Goal: Information Seeking & Learning: Find specific fact

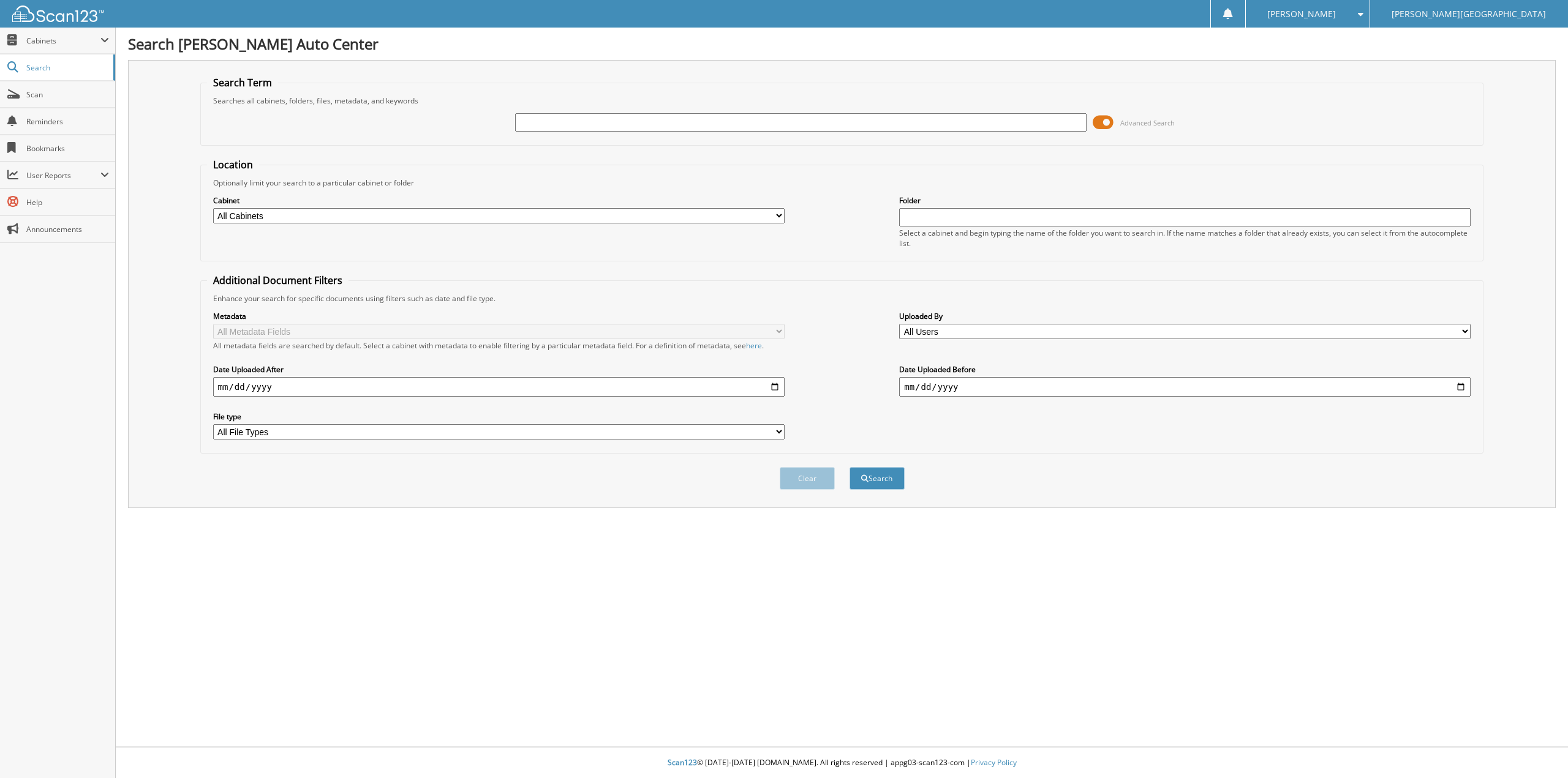
click at [533, 120] on input "text" at bounding box center [801, 123] width 572 height 18
type input "KROEKE"
click at [850, 467] on button "Search" at bounding box center [877, 478] width 55 height 22
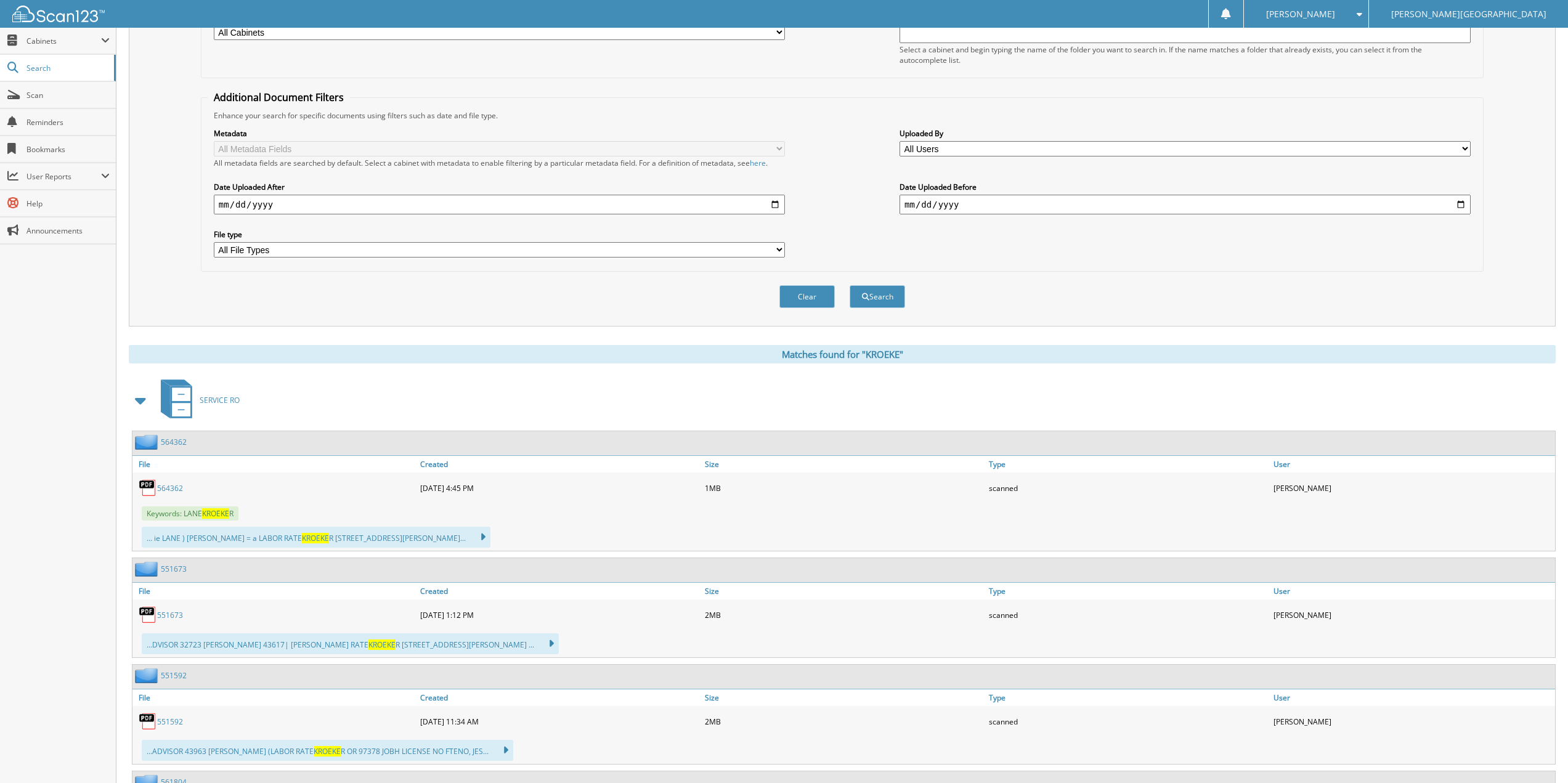
scroll to position [247, 0]
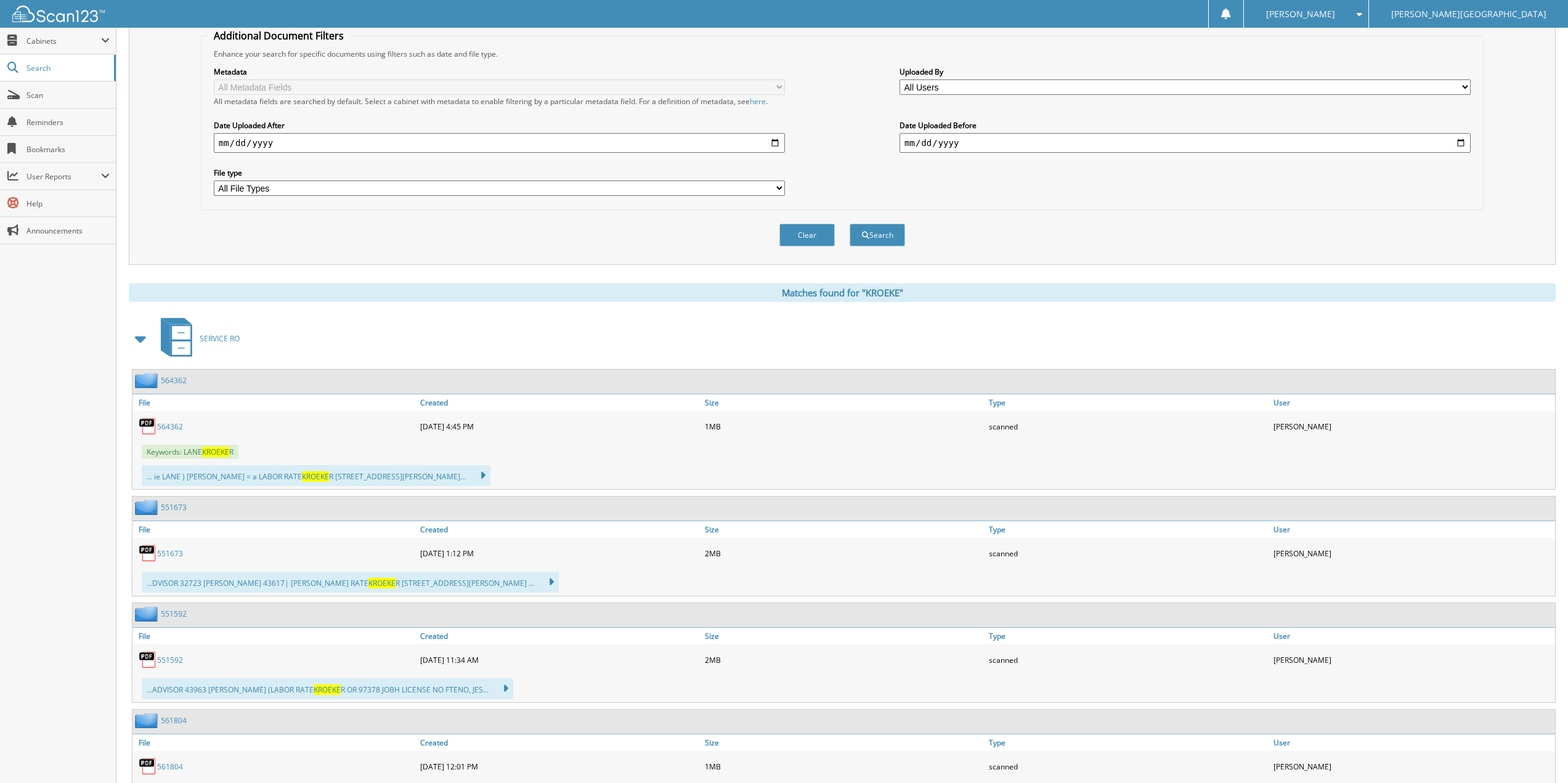
click at [142, 340] on span at bounding box center [141, 338] width 17 height 22
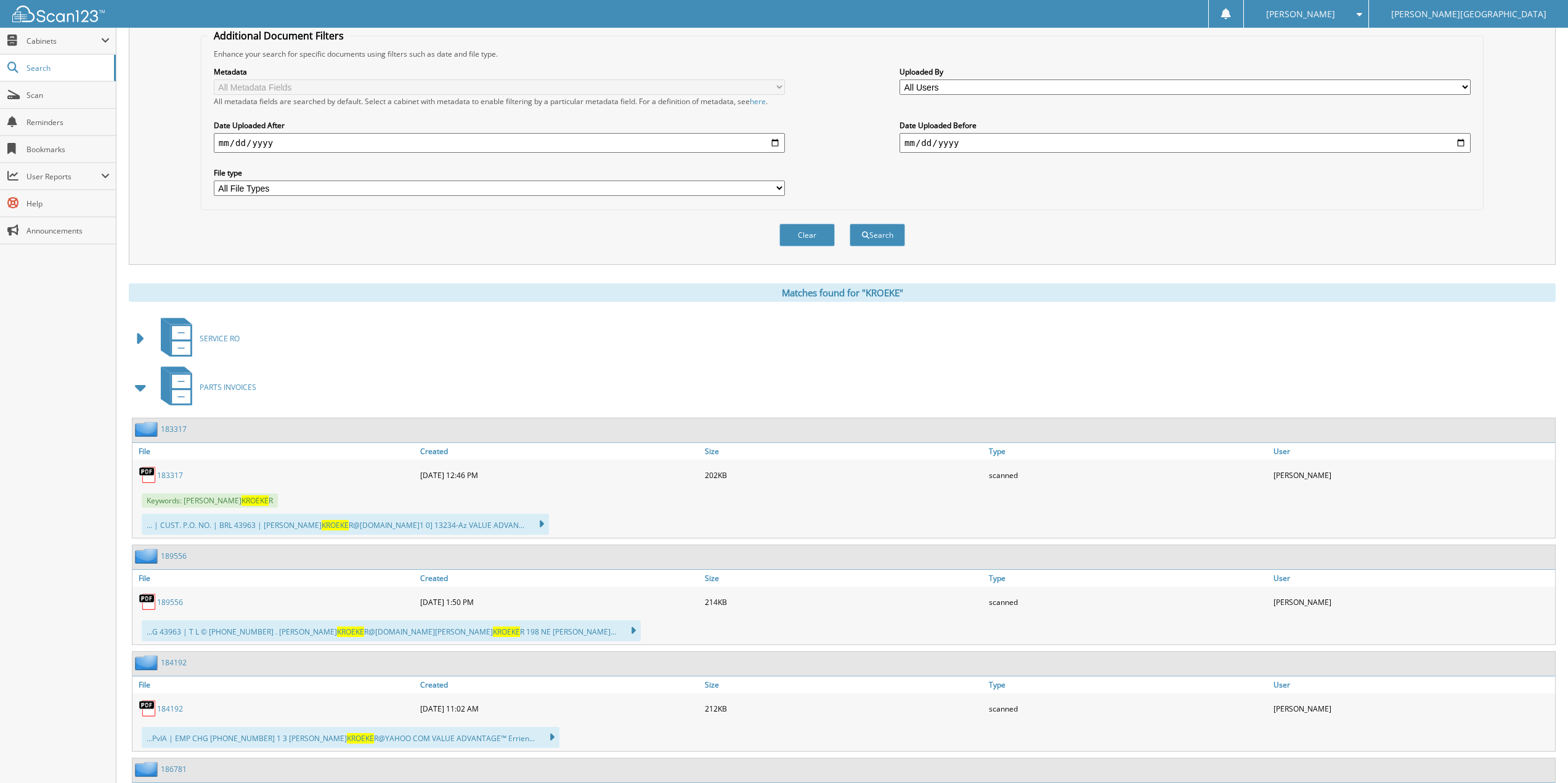
click at [139, 388] on span at bounding box center [141, 387] width 17 height 22
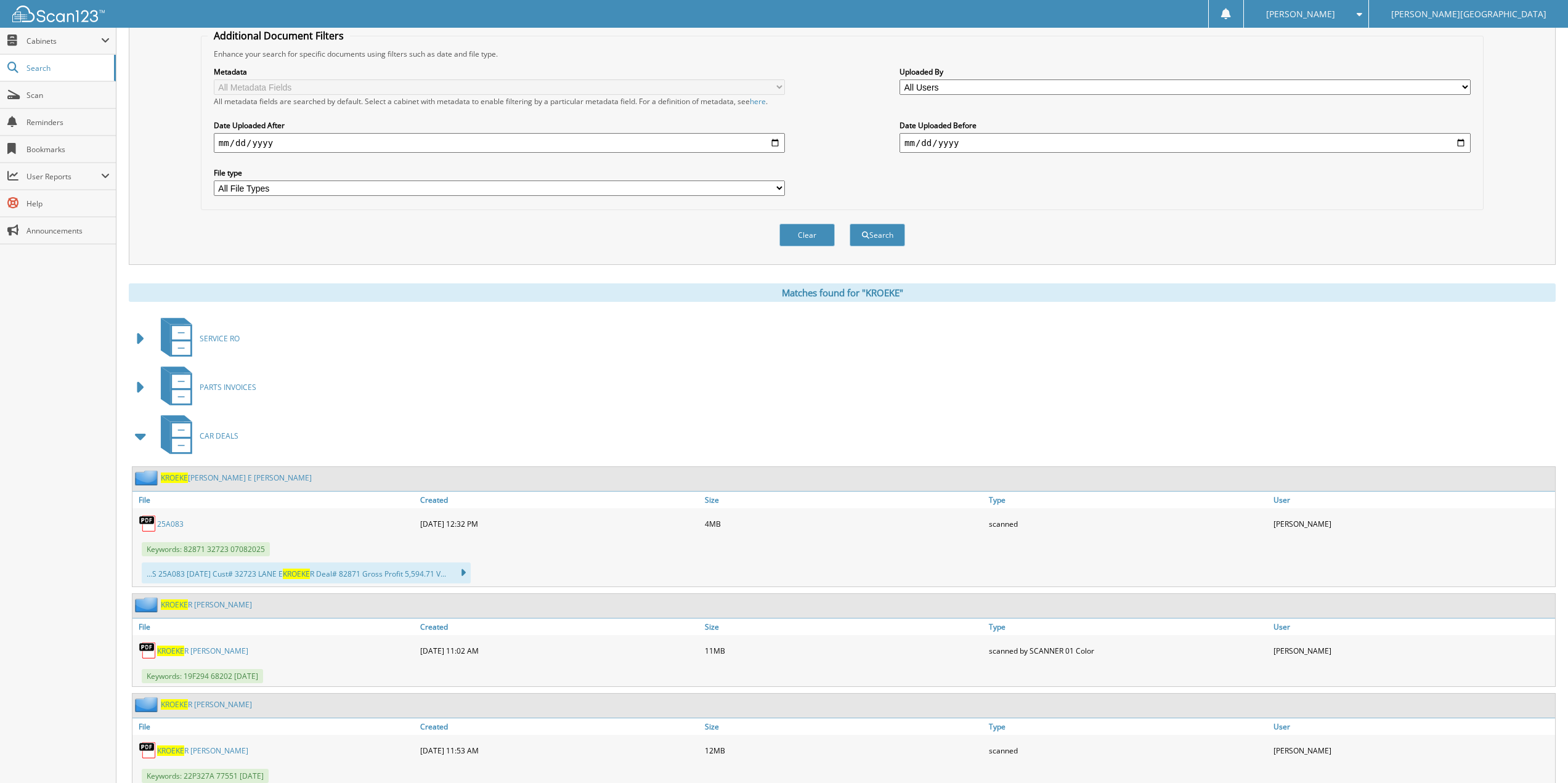
click at [244, 481] on link "KROEKE [PERSON_NAME] E [PERSON_NAME]" at bounding box center [236, 478] width 151 height 11
